Goal: Task Accomplishment & Management: Manage account settings

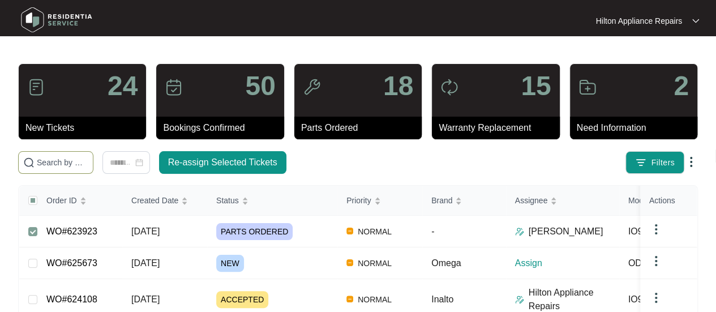
click at [59, 159] on input "text" at bounding box center [63, 162] width 52 height 12
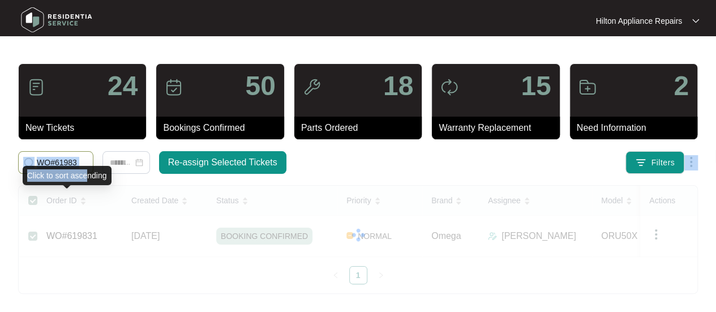
drag, startPoint x: 83, startPoint y: 167, endPoint x: 18, endPoint y: 161, distance: 64.8
click at [14, 163] on body "Hilton Appliance Repairs Hilton App... 24 New Tickets 50 Bookings Confirmed 18 …" at bounding box center [358, 156] width 716 height 312
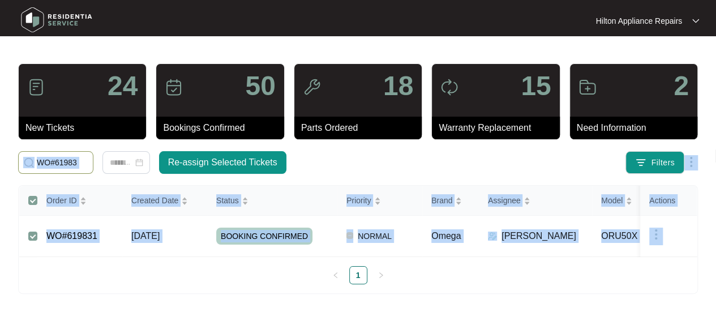
click at [91, 160] on span "WO#61983" at bounding box center [55, 162] width 75 height 23
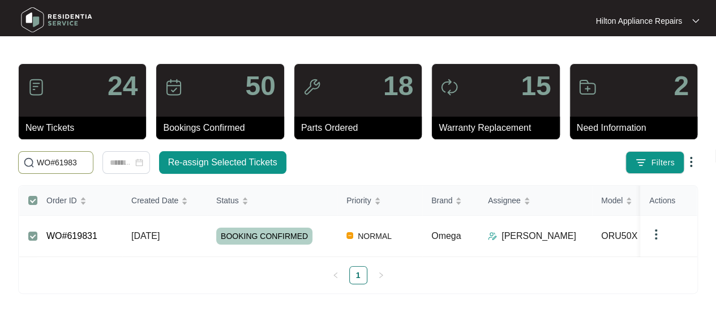
drag, startPoint x: 84, startPoint y: 161, endPoint x: 32, endPoint y: 164, distance: 52.2
click at [32, 164] on span "WO#61983" at bounding box center [55, 162] width 75 height 23
paste input "1"
type input "WO#619831"
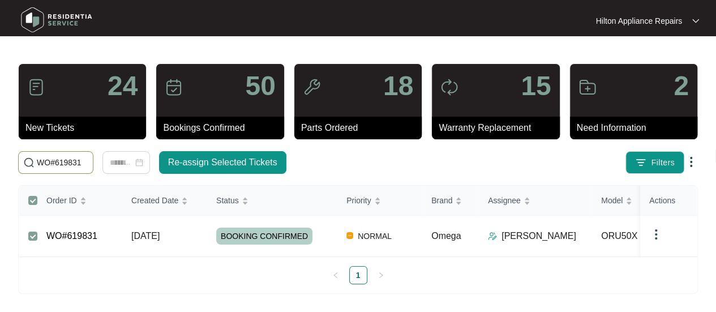
click at [154, 231] on span "[DATE]" at bounding box center [145, 236] width 28 height 10
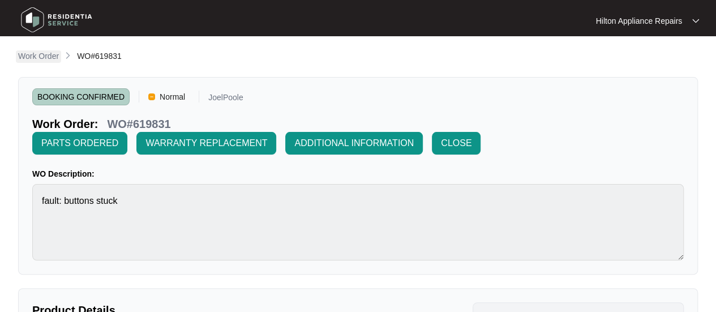
click at [37, 56] on p "Work Order" at bounding box center [38, 55] width 41 height 11
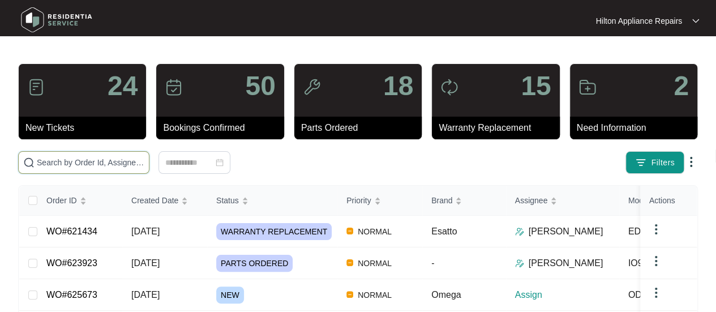
click at [49, 159] on input "text" at bounding box center [91, 162] width 108 height 12
paste input "WO#619831"
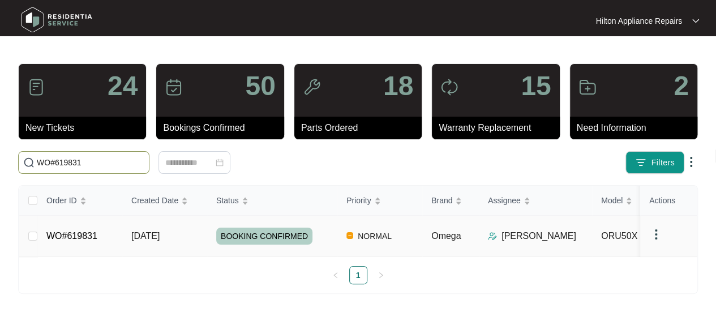
type input "WO#619831"
click at [144, 231] on span "[DATE]" at bounding box center [145, 236] width 28 height 10
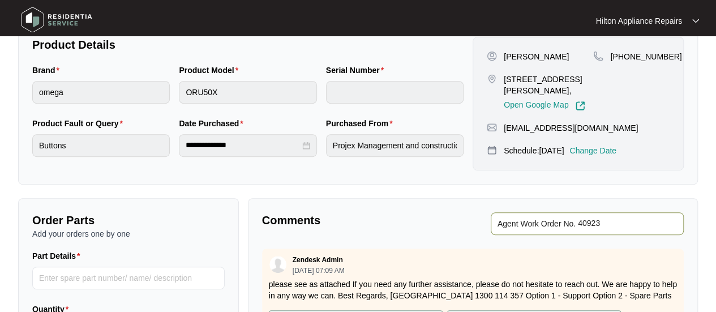
scroll to position [283, 0]
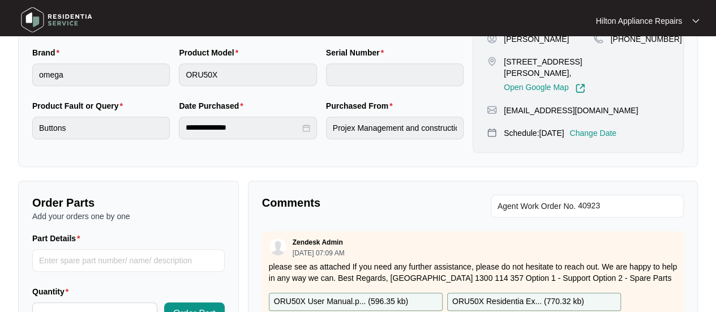
click at [613, 127] on p "Change Date" at bounding box center [593, 132] width 47 height 11
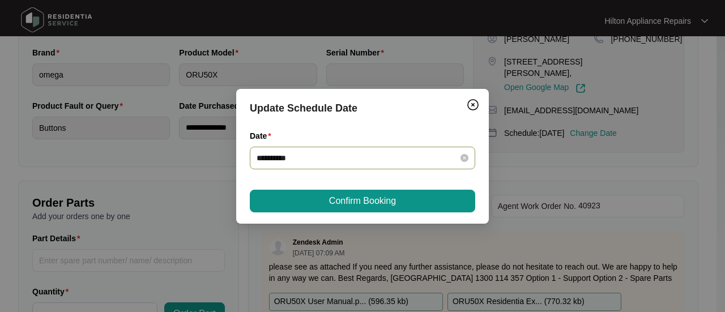
click at [462, 153] on div "**********" at bounding box center [363, 158] width 212 height 12
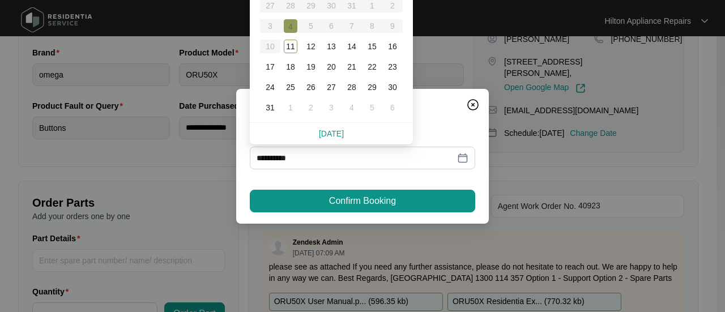
click at [588, 143] on div "**********" at bounding box center [362, 156] width 725 height 312
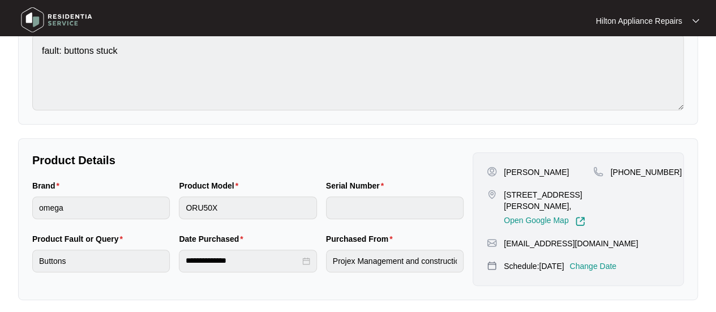
scroll to position [170, 0]
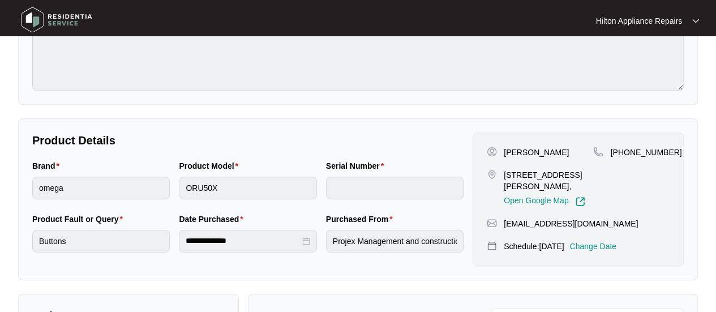
click at [597, 241] on p "Change Date" at bounding box center [593, 246] width 47 height 11
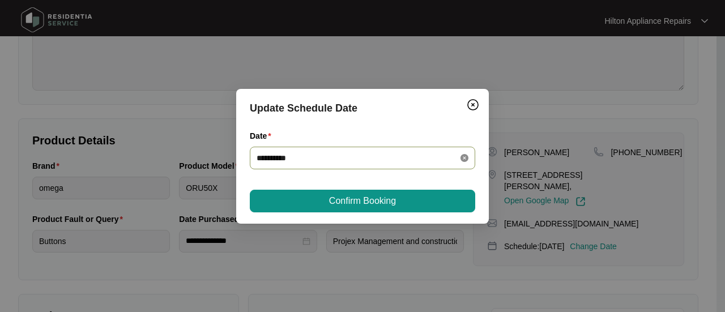
click at [464, 158] on icon "close-circle" at bounding box center [464, 158] width 8 height 8
click at [464, 158] on div at bounding box center [363, 158] width 212 height 12
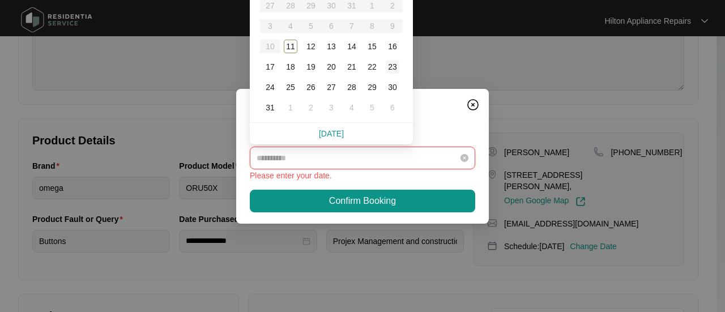
type input "**********"
click at [293, 67] on div "18" at bounding box center [291, 67] width 14 height 14
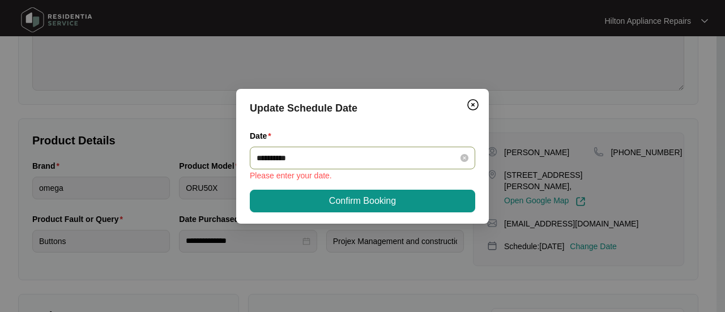
type input "**********"
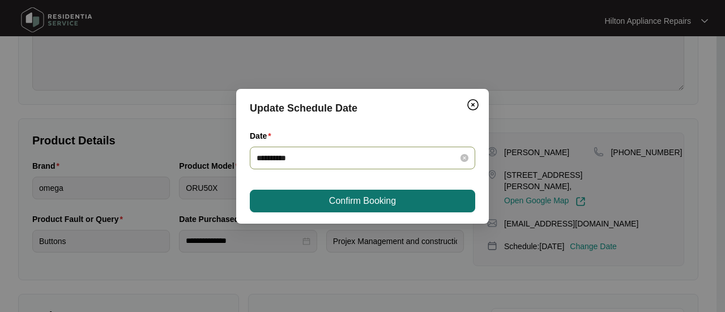
click at [334, 199] on span "Confirm Booking" at bounding box center [362, 201] width 67 height 14
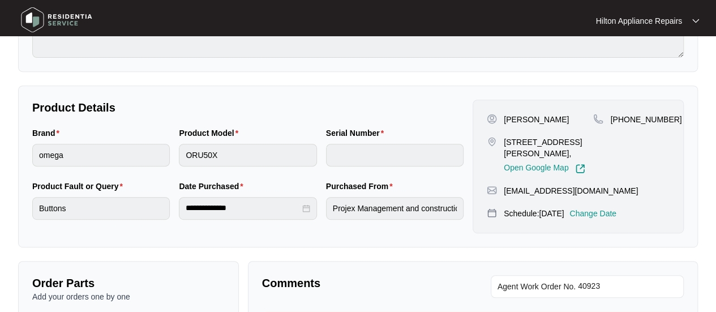
scroll to position [0, 0]
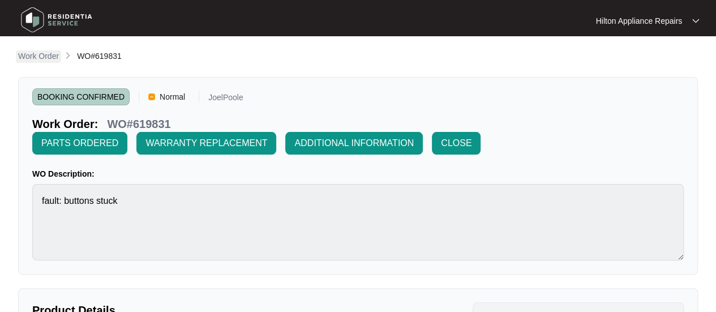
click at [40, 55] on p "Work Order" at bounding box center [38, 55] width 41 height 11
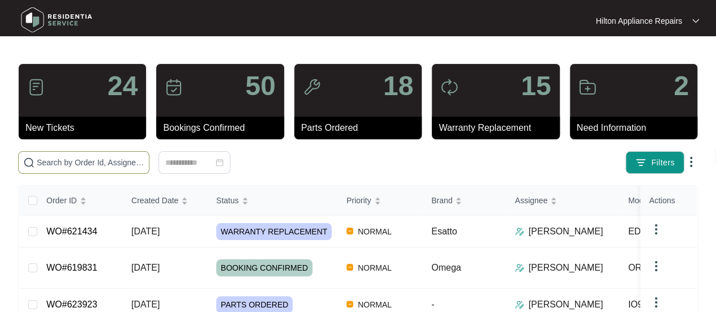
click at [59, 160] on input "text" at bounding box center [91, 162] width 108 height 12
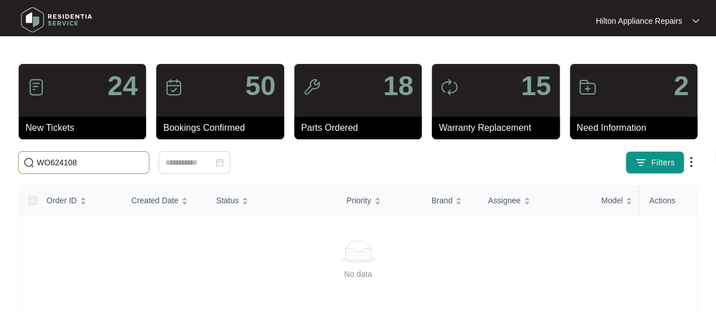
click at [50, 163] on input "WO624108" at bounding box center [91, 162] width 108 height 12
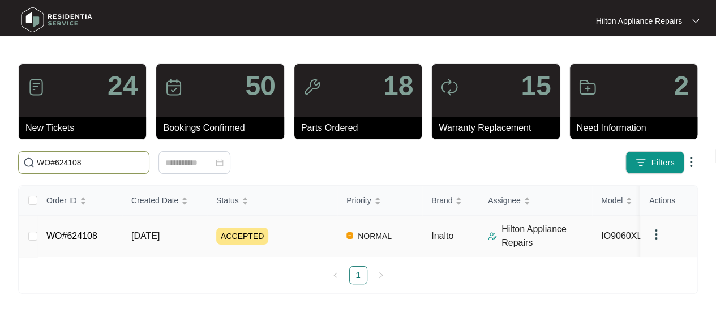
type input "WO#624108"
click at [147, 237] on span "[DATE]" at bounding box center [145, 236] width 28 height 10
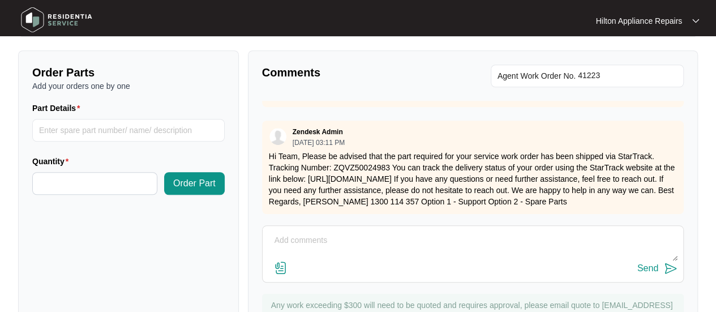
scroll to position [448, 0]
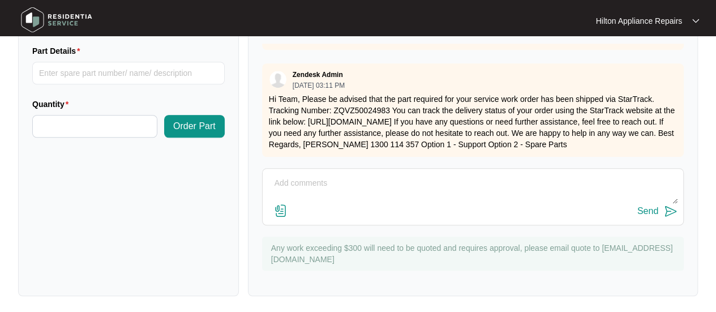
click at [288, 174] on textarea at bounding box center [472, 188] width 409 height 29
paste textarea "Called [PERSON_NAME], she was busy to talk, advised she will call back"
click at [272, 183] on textarea "Called [PERSON_NAME], she was busy to talk, advised she will call back" at bounding box center [472, 188] width 409 height 29
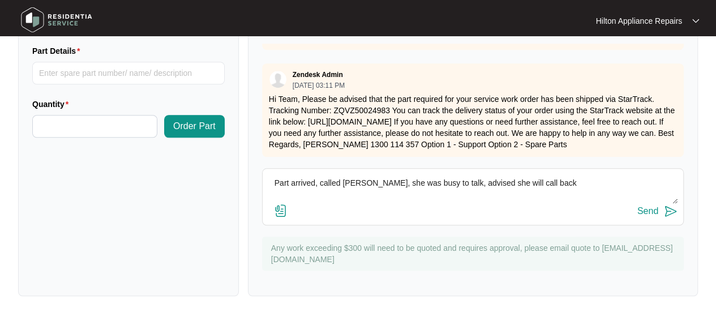
type textarea "Part arrived, called [PERSON_NAME], she was busy to talk, advised she will call…"
click at [650, 208] on div "Send" at bounding box center [648, 211] width 21 height 10
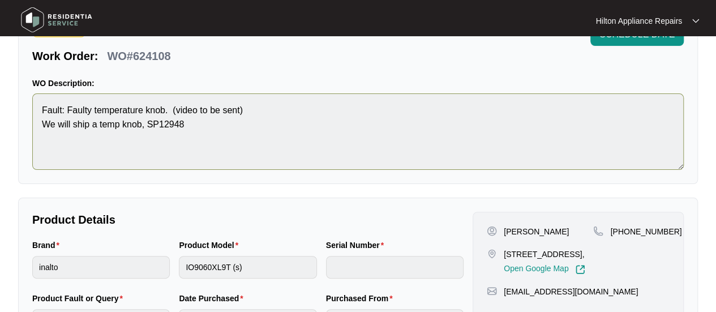
scroll to position [0, 0]
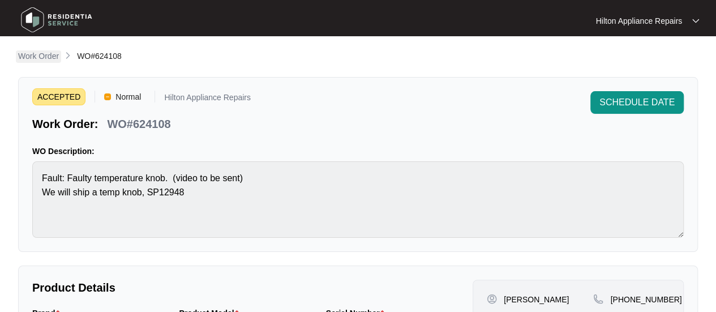
click at [39, 53] on p "Work Order" at bounding box center [38, 55] width 41 height 11
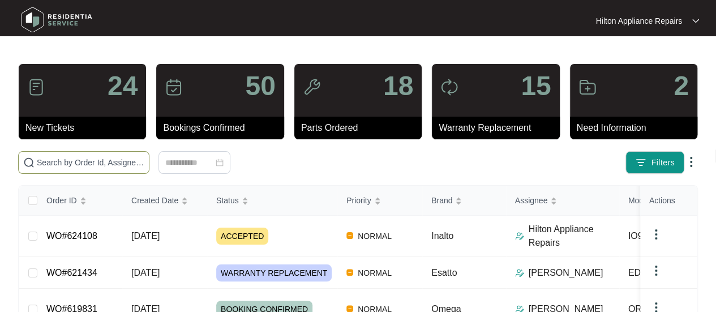
click at [45, 157] on input "text" at bounding box center [91, 162] width 108 height 12
paste input "625673"
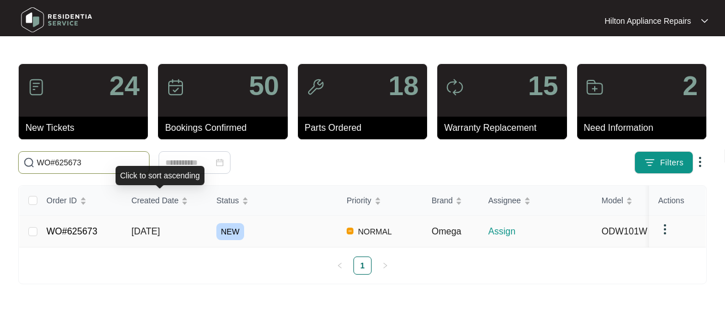
type input "WO#625673"
click at [151, 227] on span "[DATE]" at bounding box center [145, 231] width 28 height 10
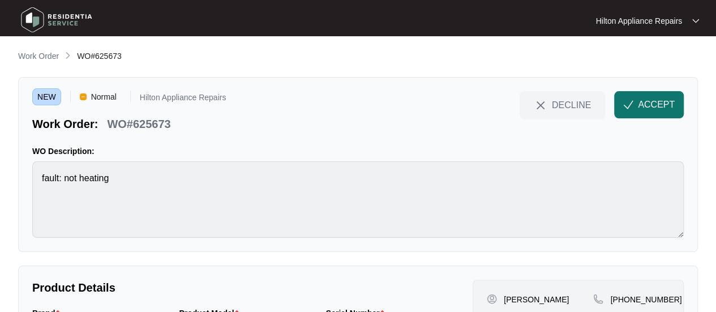
click at [652, 105] on span "ACCEPT" at bounding box center [656, 105] width 37 height 14
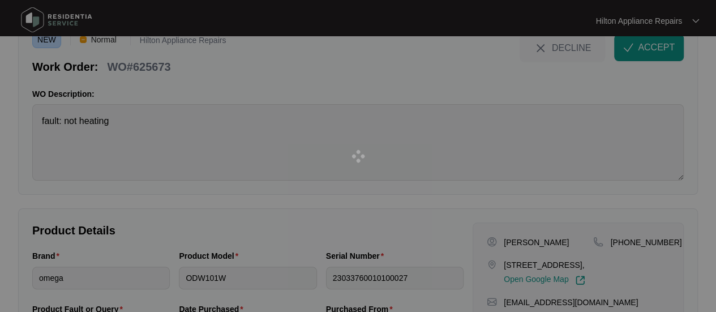
scroll to position [113, 0]
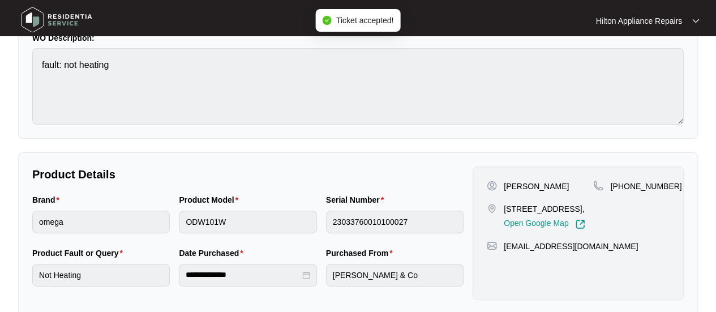
drag, startPoint x: 532, startPoint y: 219, endPoint x: 499, endPoint y: 206, distance: 35.0
click at [499, 206] on div "[STREET_ADDRESS], Open Google Map" at bounding box center [540, 216] width 106 height 26
copy div "[STREET_ADDRESS]"
drag, startPoint x: 664, startPoint y: 187, endPoint x: 626, endPoint y: 185, distance: 38.0
click at [626, 185] on span "[PHONE_NUMBER]" at bounding box center [645, 186] width 71 height 9
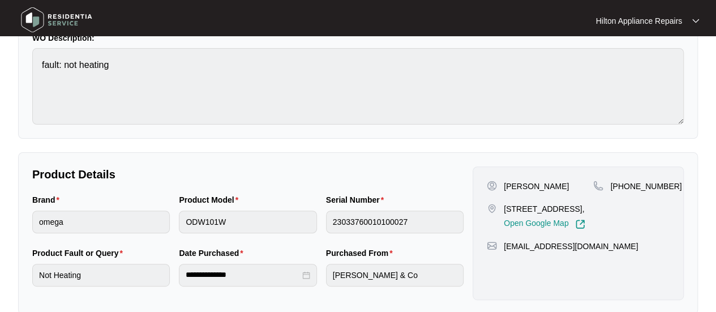
copy span "419766360"
drag, startPoint x: 587, startPoint y: 260, endPoint x: 504, endPoint y: 260, distance: 82.7
click at [504, 252] on div "[EMAIL_ADDRESS][DOMAIN_NAME]" at bounding box center [578, 246] width 183 height 11
copy p "[EMAIL_ADDRESS][DOMAIN_NAME]"
click at [144, 226] on div "Brand omega Product Model ODW101W Serial Number 23033760010100027" at bounding box center [248, 220] width 441 height 53
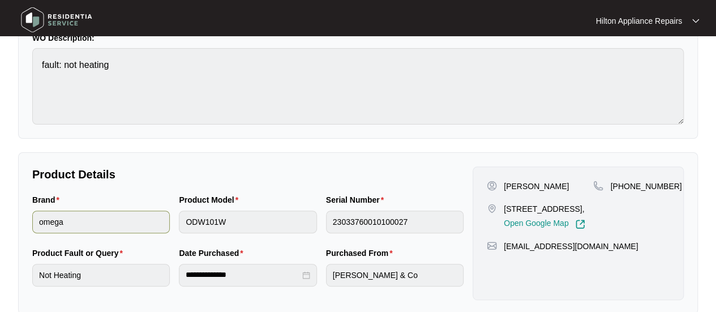
click at [166, 224] on div "Brand omega Product Model ODW101W Serial Number 23033760010100027" at bounding box center [248, 220] width 441 height 53
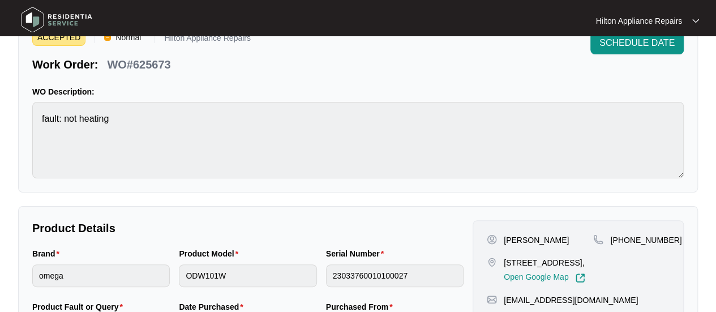
scroll to position [0, 0]
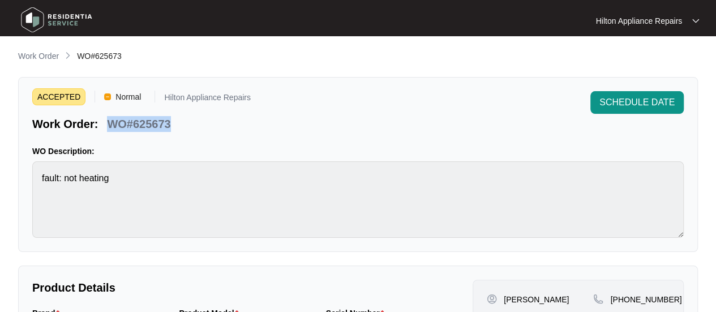
drag, startPoint x: 183, startPoint y: 123, endPoint x: 108, endPoint y: 119, distance: 76.0
click at [108, 119] on div "Work Order: WO#625673" at bounding box center [141, 122] width 219 height 20
copy p "WO#625673"
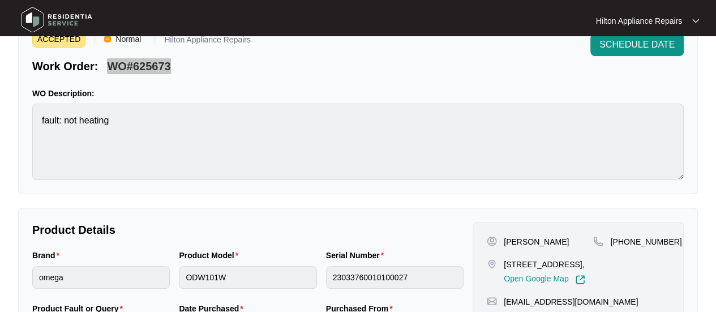
scroll to position [113, 0]
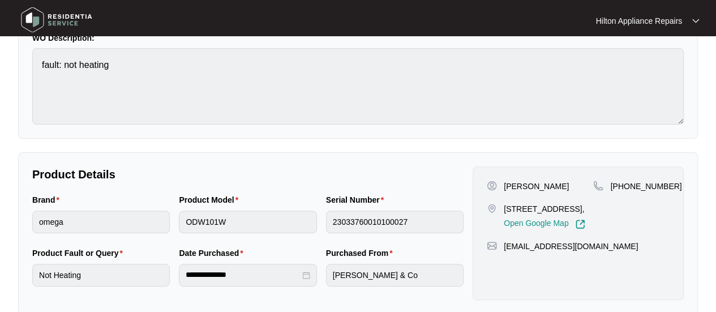
drag, startPoint x: 527, startPoint y: 219, endPoint x: 498, endPoint y: 220, distance: 28.9
click at [498, 220] on div "[STREET_ADDRESS], Open Google Map" at bounding box center [540, 216] width 106 height 26
click at [510, 215] on p "[STREET_ADDRESS]," at bounding box center [545, 208] width 82 height 11
drag, startPoint x: 501, startPoint y: 220, endPoint x: 532, endPoint y: 222, distance: 31.8
click at [532, 222] on div "[STREET_ADDRESS], Open Google Map" at bounding box center [540, 216] width 106 height 26
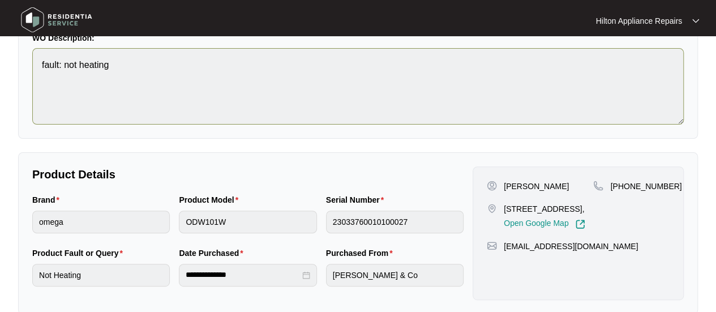
copy p "Balcatta"
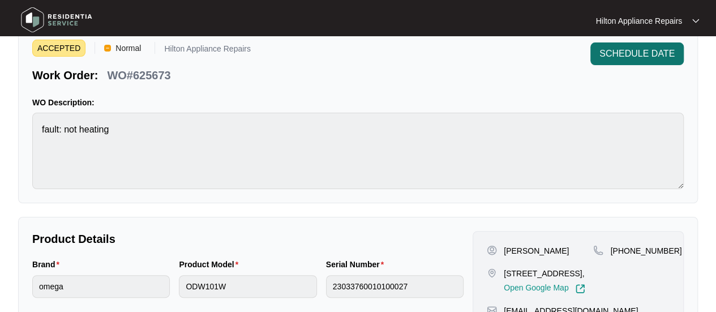
scroll to position [0, 0]
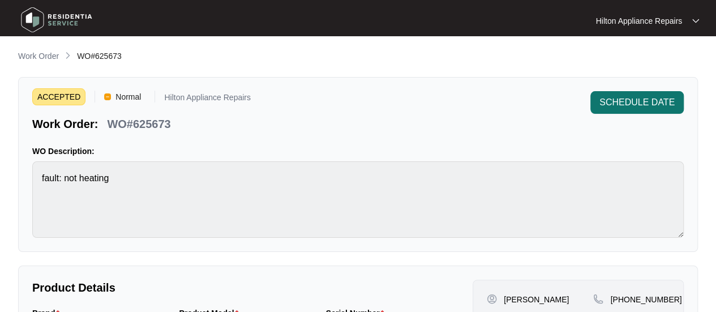
click at [644, 103] on span "SCHEDULE DATE" at bounding box center [637, 103] width 75 height 14
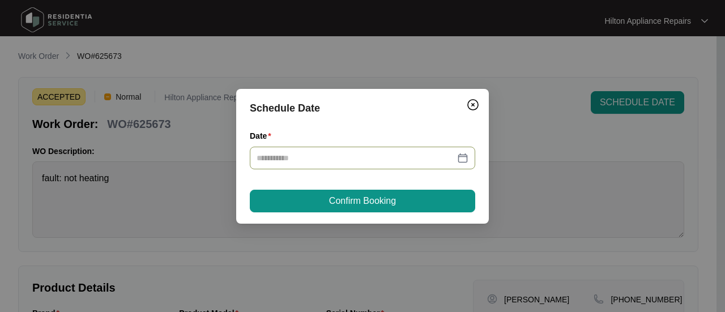
click at [464, 158] on div at bounding box center [363, 158] width 212 height 12
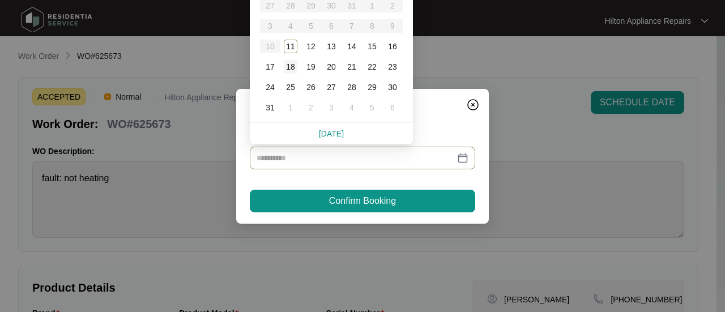
click at [290, 67] on div "18" at bounding box center [291, 67] width 14 height 14
type input "**********"
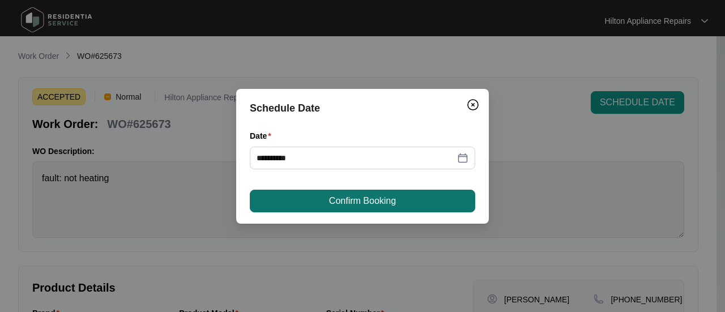
click at [343, 195] on span "Confirm Booking" at bounding box center [362, 201] width 67 height 14
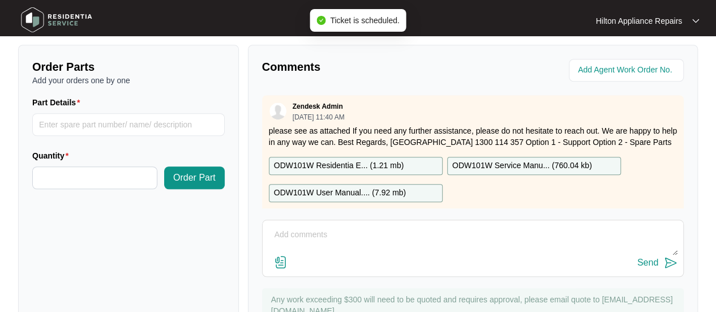
click at [592, 65] on div at bounding box center [358, 156] width 716 height 312
click at [604, 63] on input "string" at bounding box center [627, 70] width 99 height 14
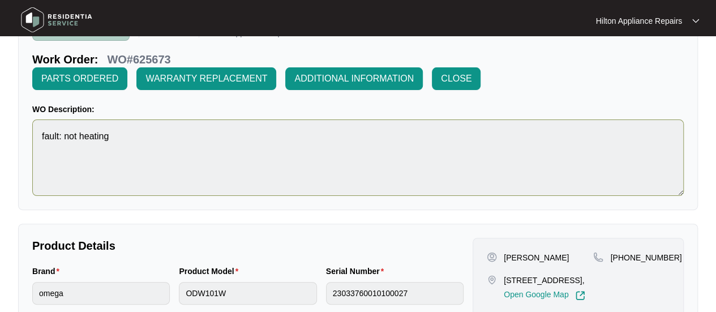
scroll to position [0, 0]
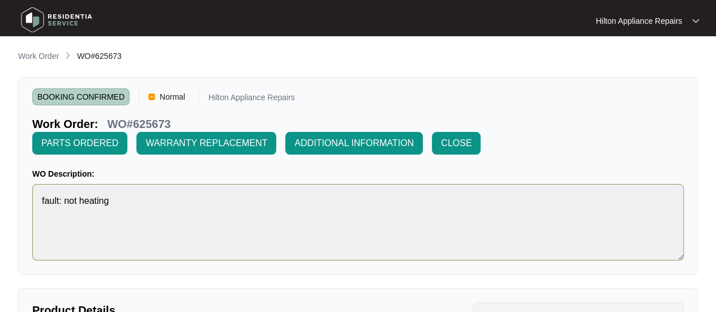
type input "41312"
drag, startPoint x: 104, startPoint y: 54, endPoint x: 69, endPoint y: 55, distance: 35.7
click at [69, 55] on div "Work Order WO#625673" at bounding box center [358, 57] width 680 height 14
copy ol "WO#625673"
click at [28, 57] on p "Work Order" at bounding box center [38, 55] width 41 height 11
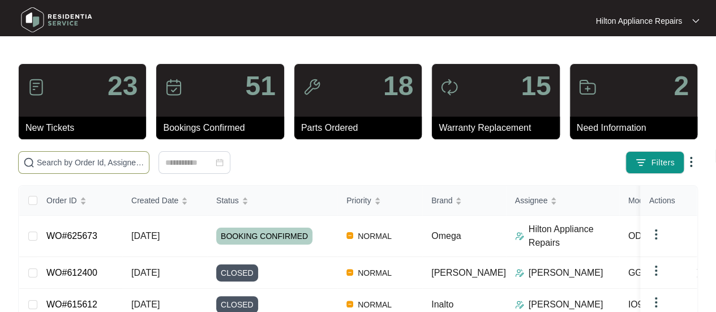
click at [53, 160] on input "text" at bounding box center [91, 162] width 108 height 12
paste input "WO#625673"
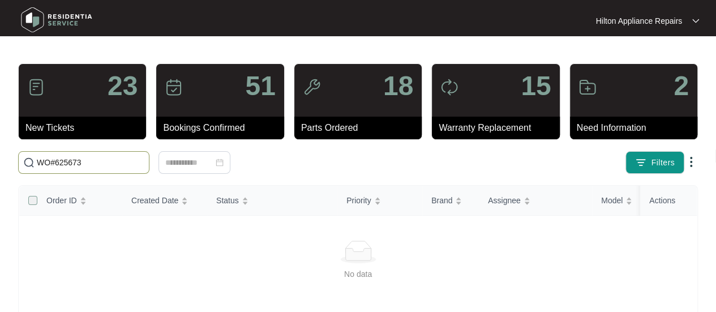
click at [31, 200] on label at bounding box center [32, 200] width 9 height 12
click at [58, 161] on input "WO#625673" at bounding box center [91, 162] width 108 height 12
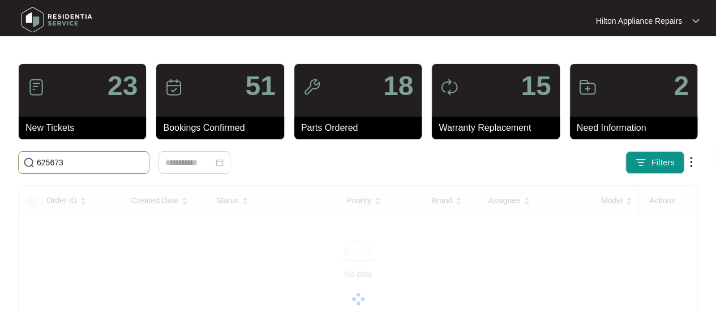
click at [84, 161] on input "625673" at bounding box center [91, 162] width 108 height 12
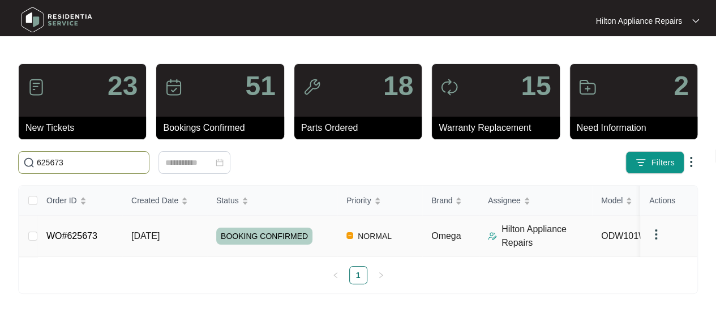
type input "625673"
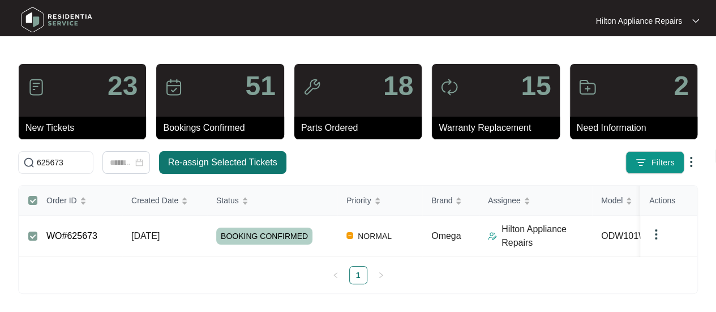
click at [225, 160] on span "Re-assign Selected Tickets" at bounding box center [222, 163] width 109 height 14
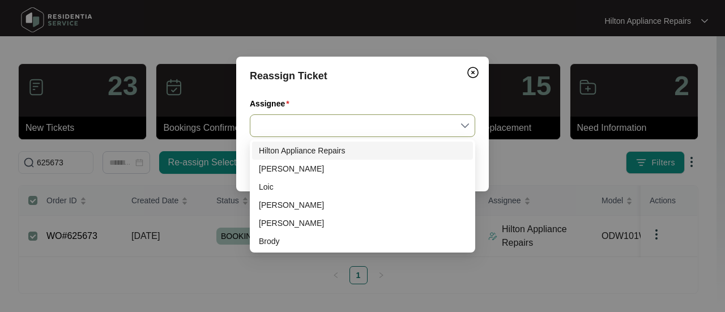
click at [465, 125] on input "Assignee" at bounding box center [363, 126] width 212 height 22
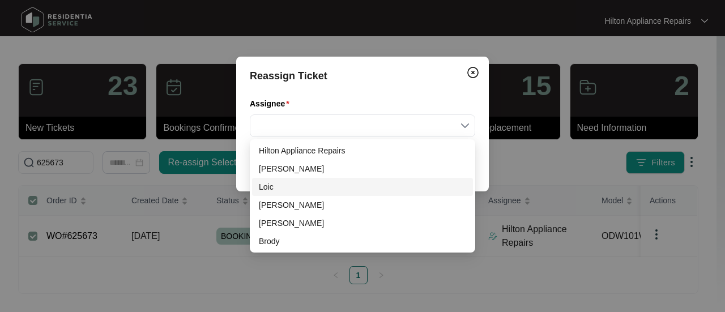
click at [300, 189] on div "Loic" at bounding box center [362, 187] width 207 height 12
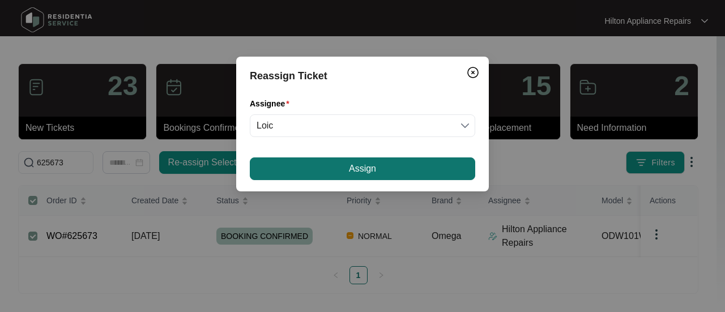
click at [340, 172] on button "Assign" at bounding box center [362, 168] width 225 height 23
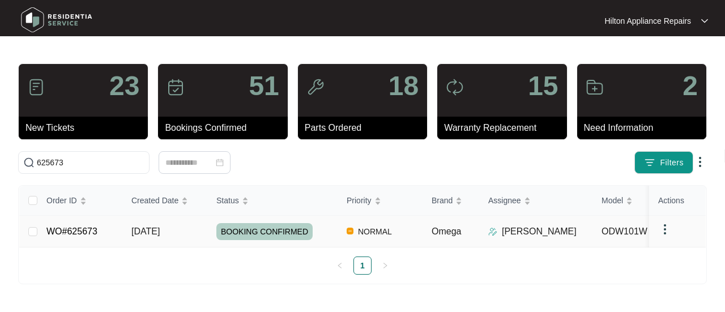
click at [152, 228] on span "[DATE]" at bounding box center [145, 231] width 28 height 10
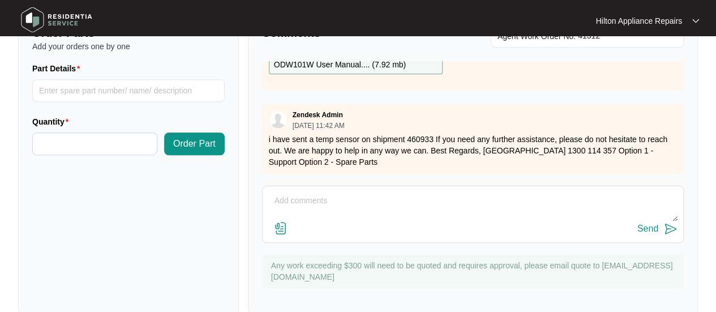
scroll to position [471, 0]
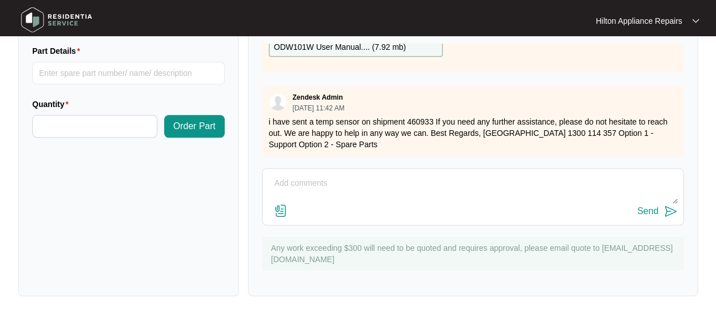
click at [276, 178] on textarea at bounding box center [472, 188] width 409 height 29
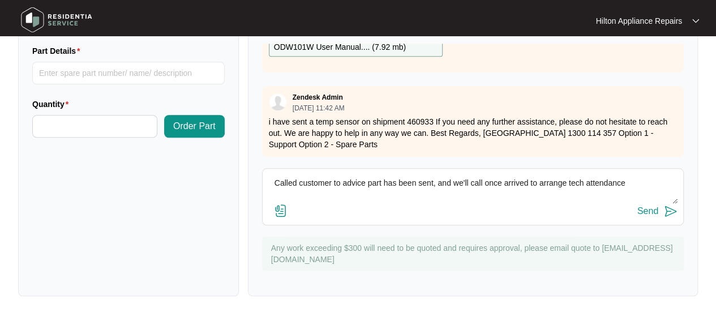
type textarea "Called customer to advice part has been sent, and we'll call once arrived to ar…"
click at [642, 206] on div "Send" at bounding box center [648, 211] width 21 height 10
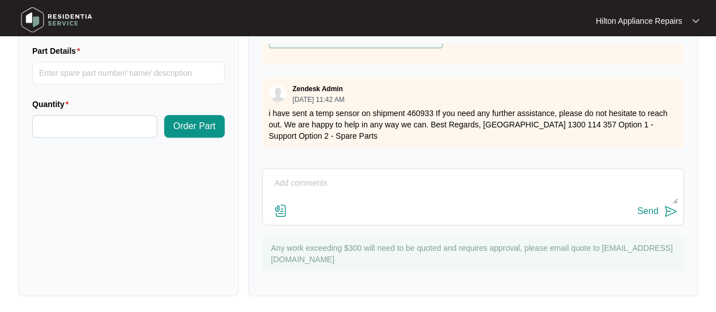
click at [638, 204] on button "Send" at bounding box center [658, 211] width 40 height 15
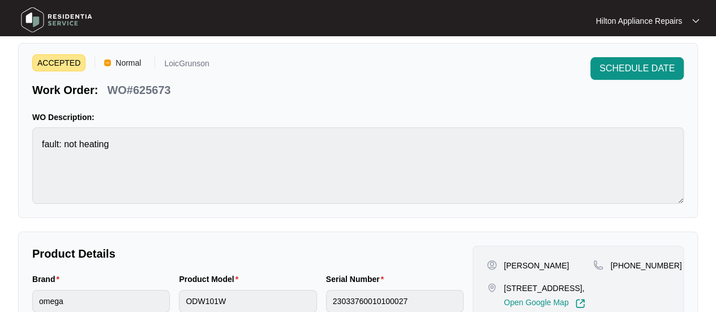
scroll to position [0, 0]
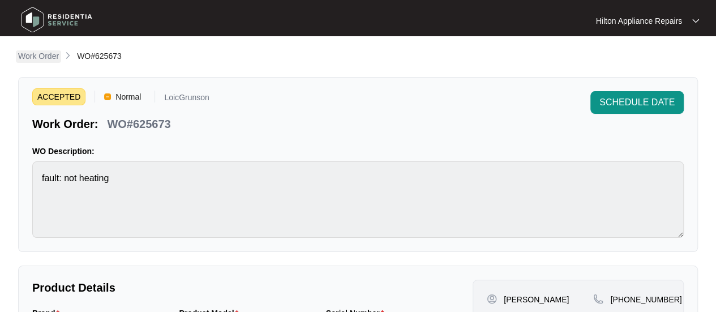
click at [32, 55] on p "Work Order" at bounding box center [38, 55] width 41 height 11
click at [27, 52] on p "Work Order" at bounding box center [38, 55] width 41 height 11
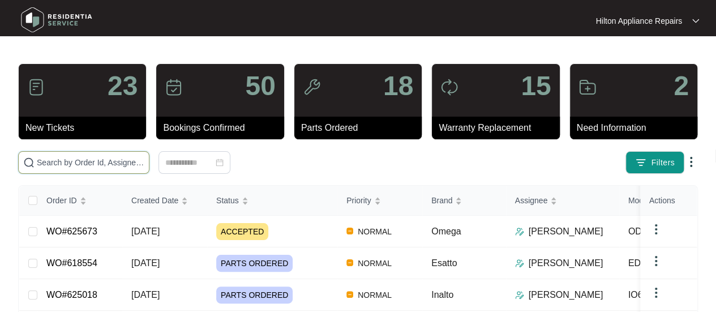
click at [53, 157] on input "text" at bounding box center [91, 162] width 108 height 12
paste input "625740"
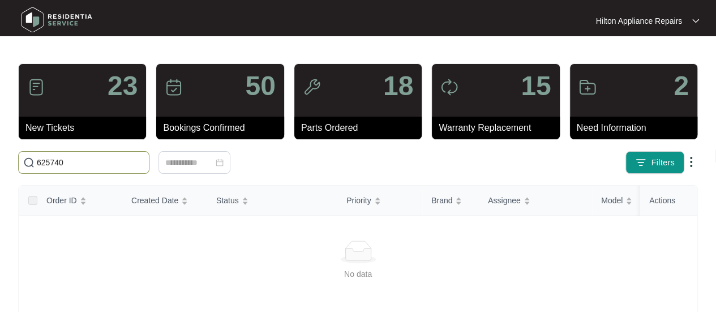
click at [37, 163] on input "625740" at bounding box center [91, 162] width 108 height 12
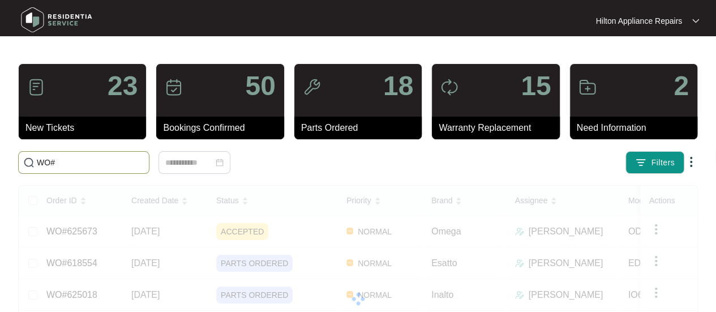
paste input "625740"
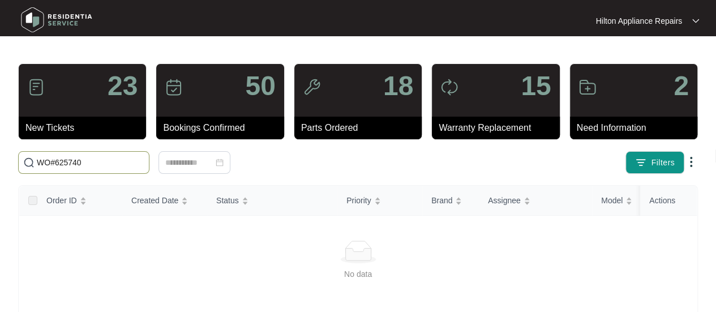
type input "WO#625740"
